Goal: Information Seeking & Learning: Learn about a topic

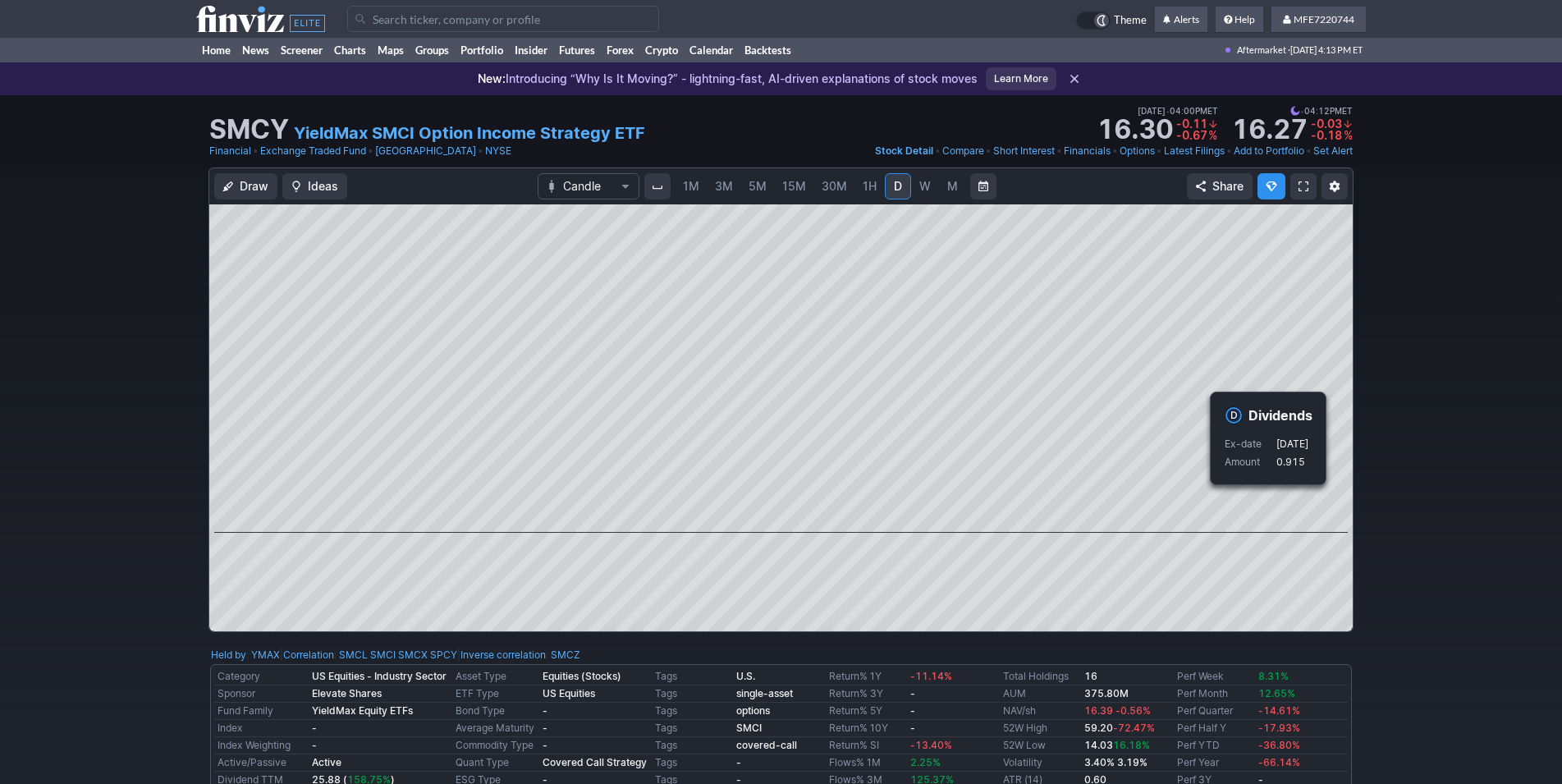
click at [1420, 478] on div "Draw Ideas Candle 1M 3M 5M 15M 30M 1H D W M Share" at bounding box center [781, 406] width 1562 height 478
click at [1391, 512] on div "Draw Ideas Candle 1M 3M 5M 15M 30M 1H D W M Share" at bounding box center [781, 406] width 1562 height 478
